Goal: Task Accomplishment & Management: Complete application form

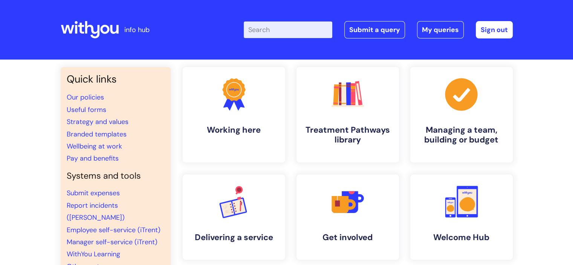
click at [275, 34] on input "Enter your search term here..." at bounding box center [288, 29] width 89 height 17
type input "gemini"
click button "Search" at bounding box center [0, 0] width 0 height 0
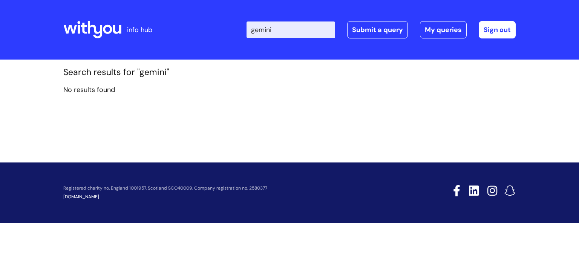
drag, startPoint x: 193, startPoint y: 30, endPoint x: 172, endPoint y: 30, distance: 20.4
click at [172, 30] on div "info hub Enter your search term here... gemini Search Submit a query My queries…" at bounding box center [289, 30] width 452 height 44
type input "AI"
click button "Search" at bounding box center [0, 0] width 0 height 0
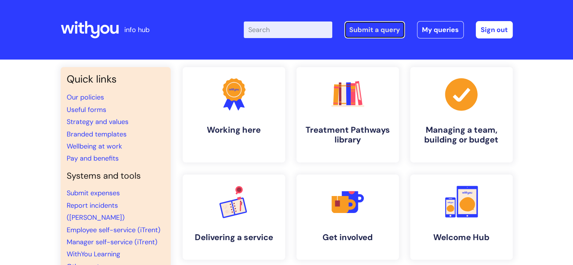
click at [374, 28] on link "Submit a query" at bounding box center [374, 29] width 61 height 17
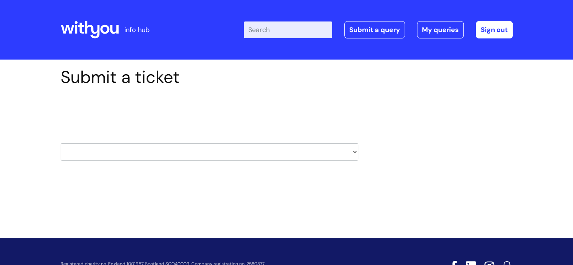
click at [244, 156] on select "HR / People IT and Support Clinical Drug Alerts Finance Accounts Data Support T…" at bounding box center [210, 151] width 298 height 17
select select "it_and_support"
click at [61, 143] on select "HR / People IT and Support Clinical Drug Alerts Finance Accounts Data Support T…" at bounding box center [210, 151] width 298 height 17
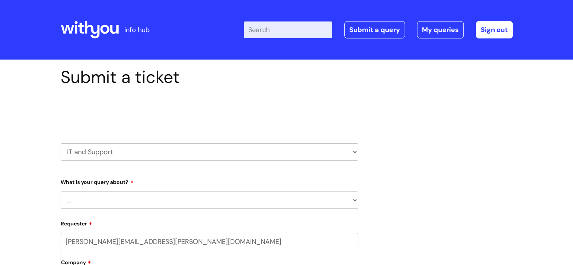
click at [133, 203] on select "... Mobile Phone Reset & MFA Accounts, Starters and Leavers IT Hardware issue I…" at bounding box center [210, 199] width 298 height 17
select select "System/software"
click at [61, 191] on select "... Mobile Phone Reset & MFA Accounts, Starters and Leavers IT Hardware issue I…" at bounding box center [210, 199] width 298 height 17
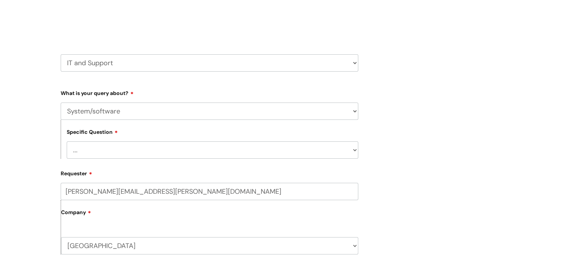
scroll to position [113, 0]
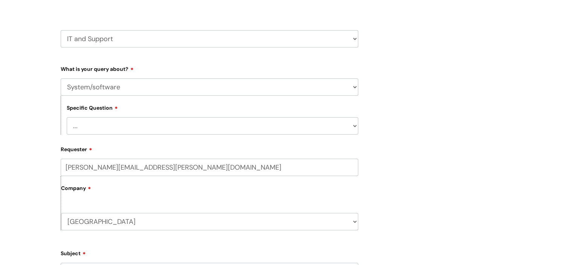
click at [105, 128] on select "... Halo PCMIS Iaptus NHS Email CJSM Email Mitel Another System Google (Workspa…" at bounding box center [213, 125] width 292 height 17
select select "I like to request software"
click at [67, 117] on select "... Halo PCMIS Iaptus NHS Email CJSM Email Mitel Another System Google (Workspa…" at bounding box center [213, 125] width 292 height 17
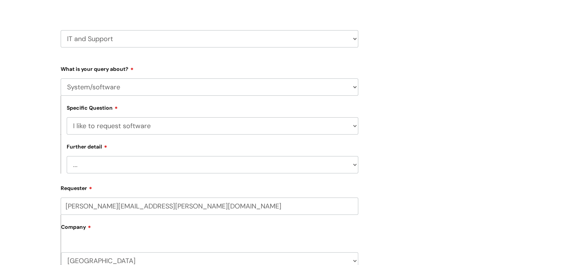
click at [117, 162] on select "... Dragon/Simply Speaking/ClaroRead Adobe Acrobat Adobe Creative Cloud Raiser'…" at bounding box center [213, 164] width 292 height 17
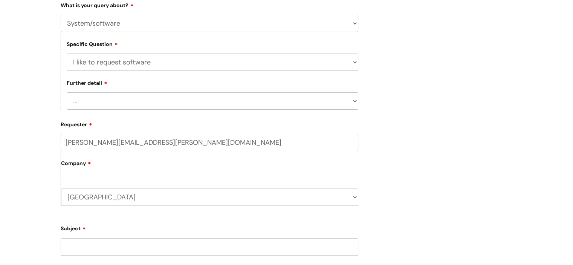
scroll to position [188, 0]
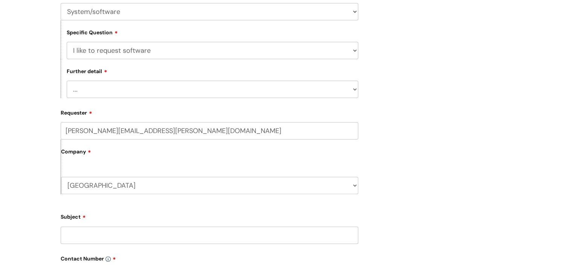
click at [80, 91] on select "... Dragon/Simply Speaking/ClaroRead Adobe Acrobat Adobe Creative Cloud Raiser'…" at bounding box center [213, 89] width 292 height 17
select select "Something else"
click at [67, 81] on select "... Dragon/Simply Speaking/ClaroRead Adobe Acrobat Adobe Creative Cloud Raiser'…" at bounding box center [213, 89] width 292 height 17
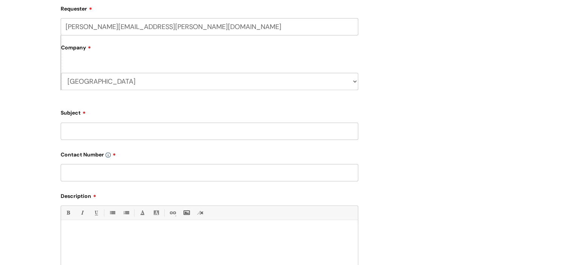
scroll to position [301, 0]
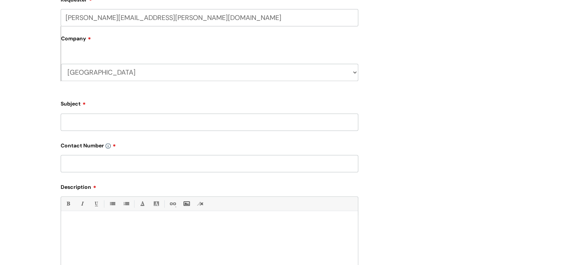
click at [79, 122] on input "Subject" at bounding box center [210, 121] width 298 height 17
type input "Google Gemini"
click at [89, 163] on input "n/z" at bounding box center [210, 163] width 298 height 17
type input "n/a"
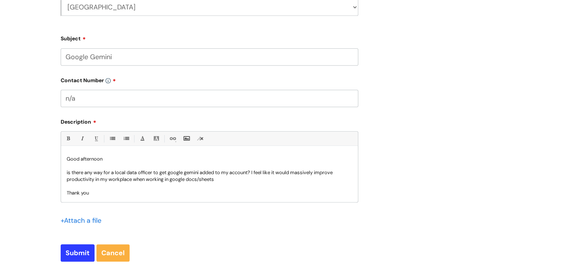
scroll to position [452, 0]
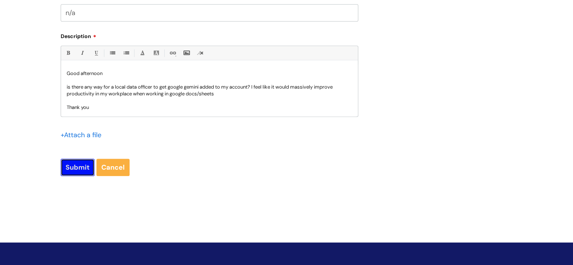
click at [77, 172] on input "Submit" at bounding box center [78, 167] width 34 height 17
type input "Please Wait..."
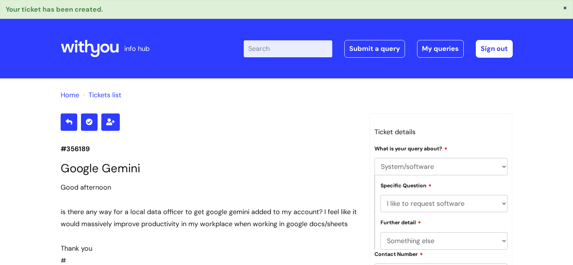
select select "System/software"
select select "I like to request software"
select select "Something else"
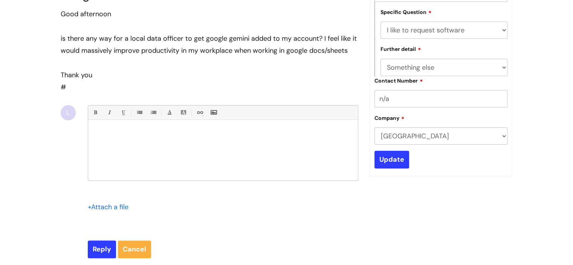
scroll to position [23, 0]
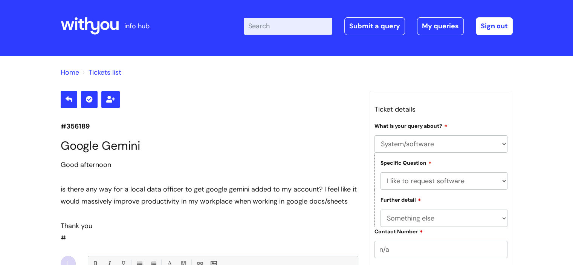
click at [106, 70] on link "Tickets list" at bounding box center [105, 72] width 33 height 9
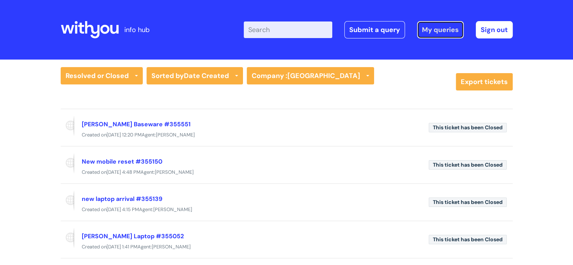
click at [432, 22] on link "My queries" at bounding box center [440, 29] width 47 height 17
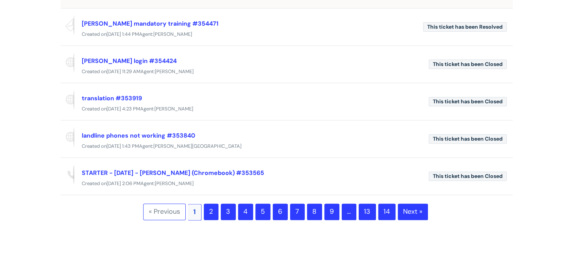
scroll to position [301, 0]
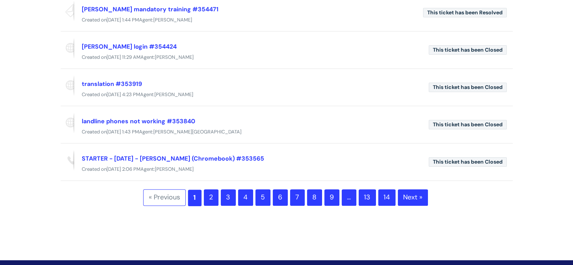
click at [196, 194] on span "1" at bounding box center [195, 198] width 14 height 17
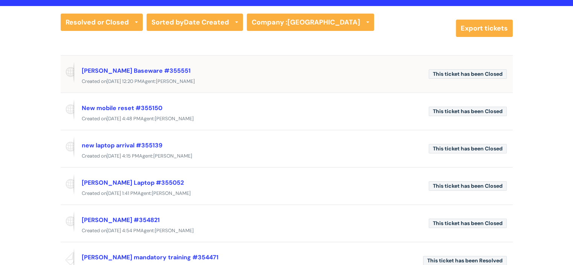
scroll to position [0, 0]
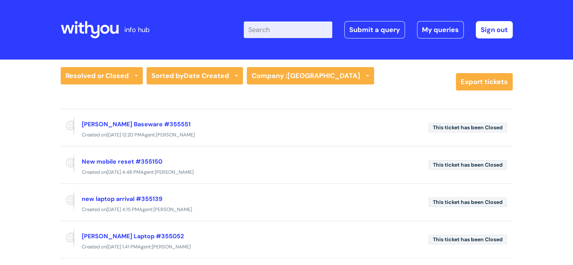
click at [81, 26] on icon at bounding box center [81, 28] width 6 height 11
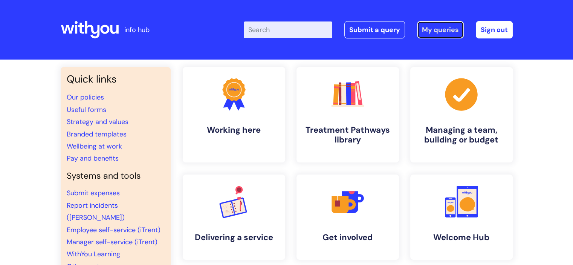
click at [442, 28] on link "My queries" at bounding box center [440, 29] width 47 height 17
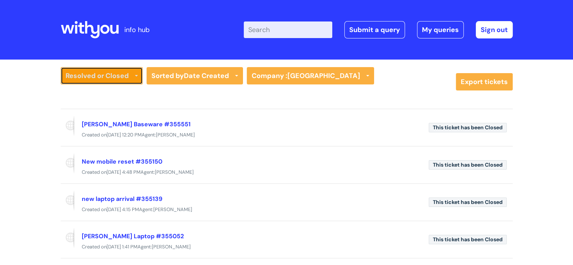
click at [125, 81] on link "Resolved or Closed" at bounding box center [102, 75] width 82 height 17
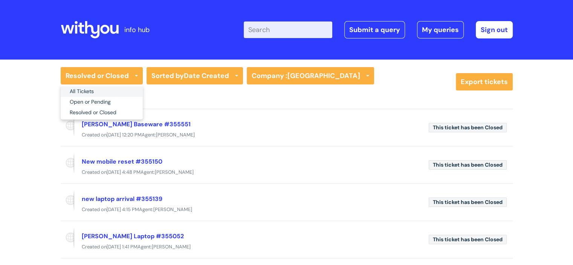
click at [101, 89] on link "All Tickets" at bounding box center [102, 91] width 82 height 11
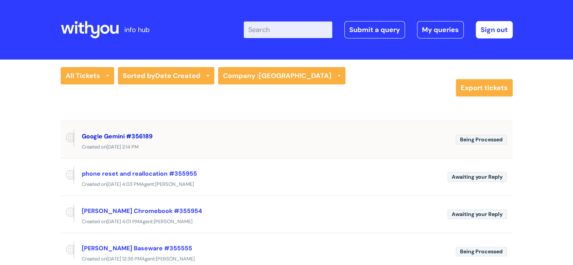
click at [109, 135] on link "Google Gemini #356189" at bounding box center [117, 136] width 71 height 8
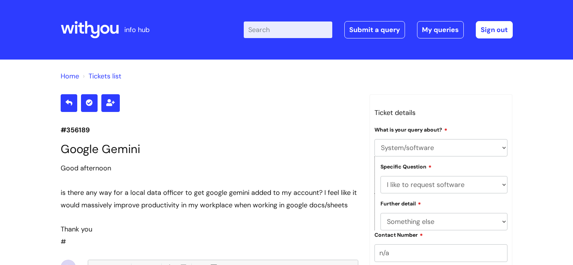
select select "System/software"
select select "I like to request software"
select select "Something else"
click at [86, 28] on icon at bounding box center [92, 29] width 15 height 17
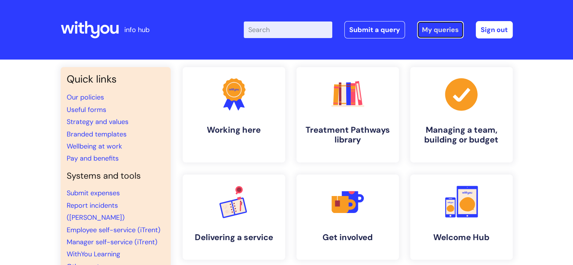
click at [430, 27] on link "My queries" at bounding box center [440, 29] width 47 height 17
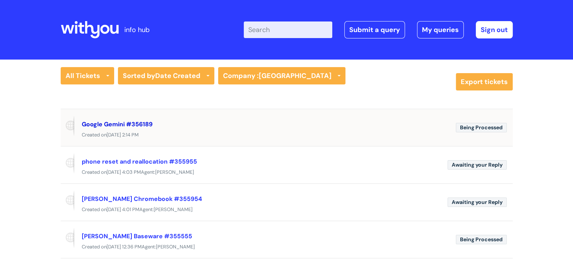
click at [130, 125] on link "Google Gemini #356189" at bounding box center [117, 124] width 71 height 8
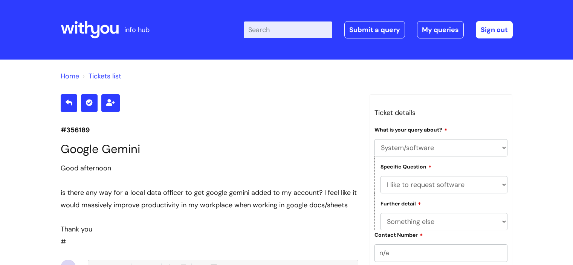
select select "System/software"
select select "I like to request software"
select select "Something else"
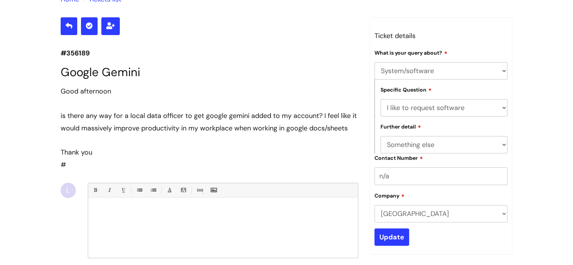
scroll to position [47, 0]
